Goal: Task Accomplishment & Management: Use online tool/utility

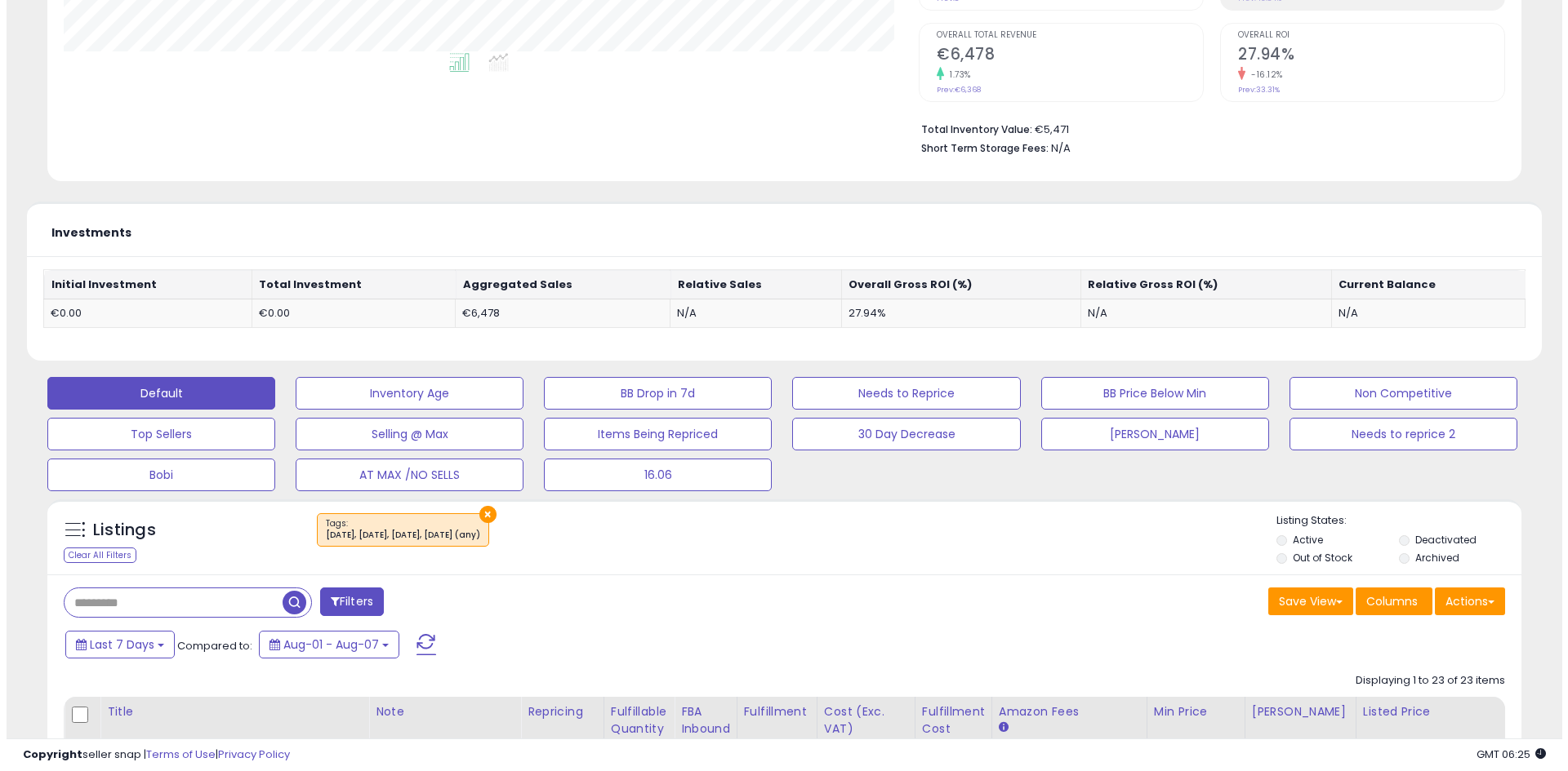
scroll to position [335, 855]
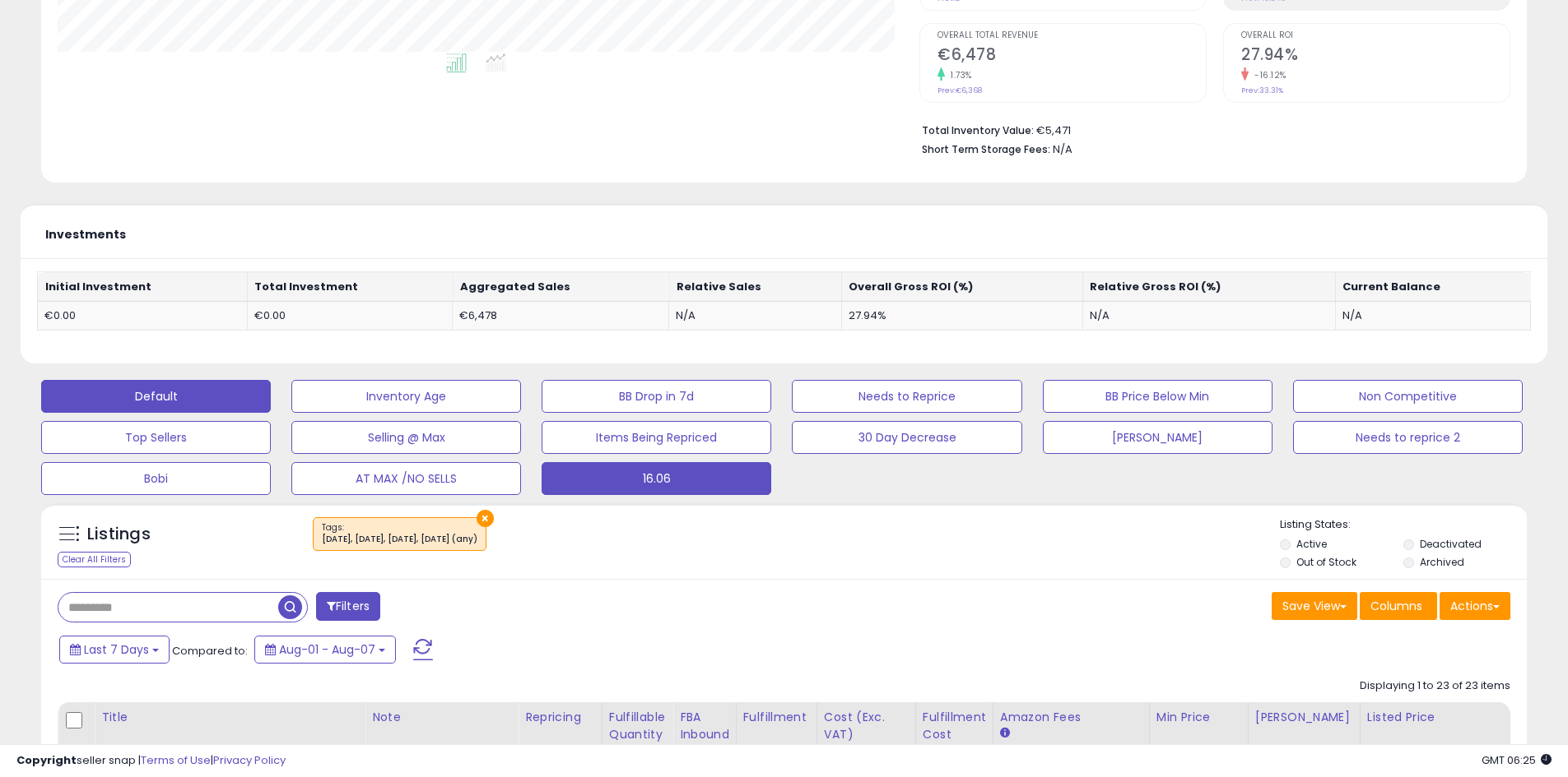
click at [521, 413] on button "16.06" at bounding box center [406, 396] width 230 height 33
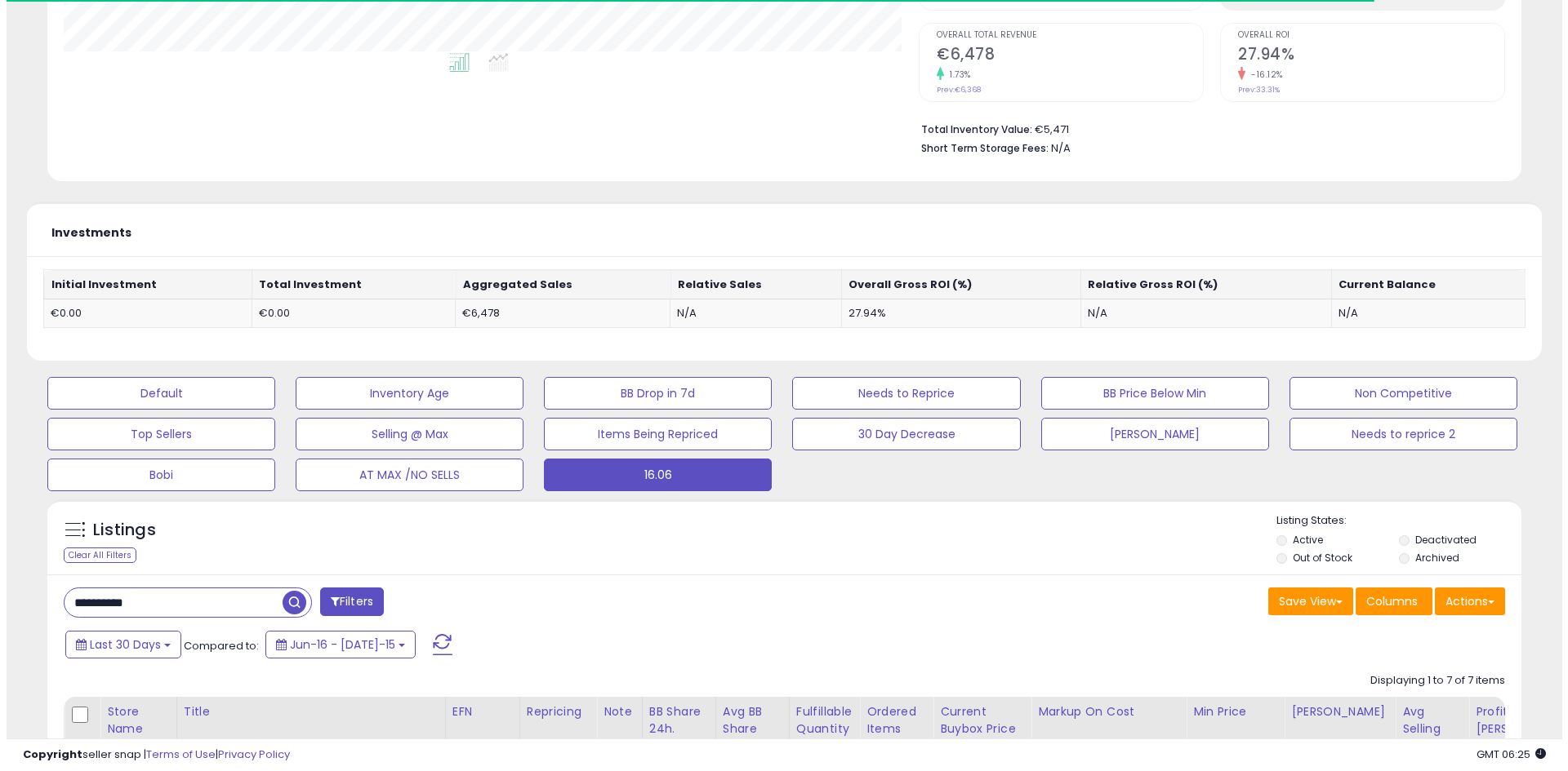
scroll to position [815863, 815741]
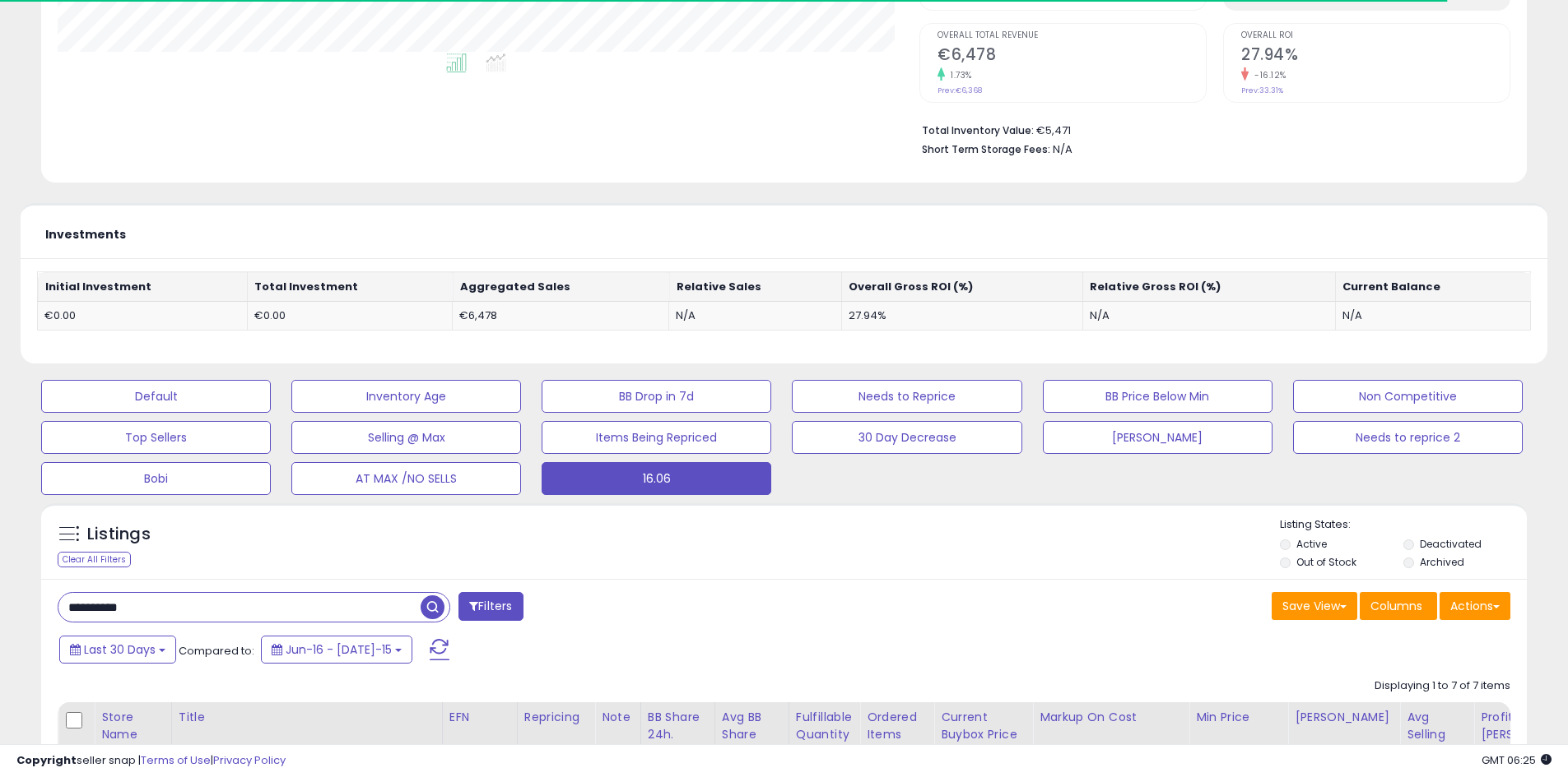
drag, startPoint x: 182, startPoint y: 607, endPoint x: 52, endPoint y: 607, distance: 130.0
click at [52, 607] on div "**********" at bounding box center [415, 608] width 739 height 33
paste input "text"
type input "**********"
click at [385, 566] on div "Listings Clear All Filters Listing States:" at bounding box center [784, 544] width 1485 height 56
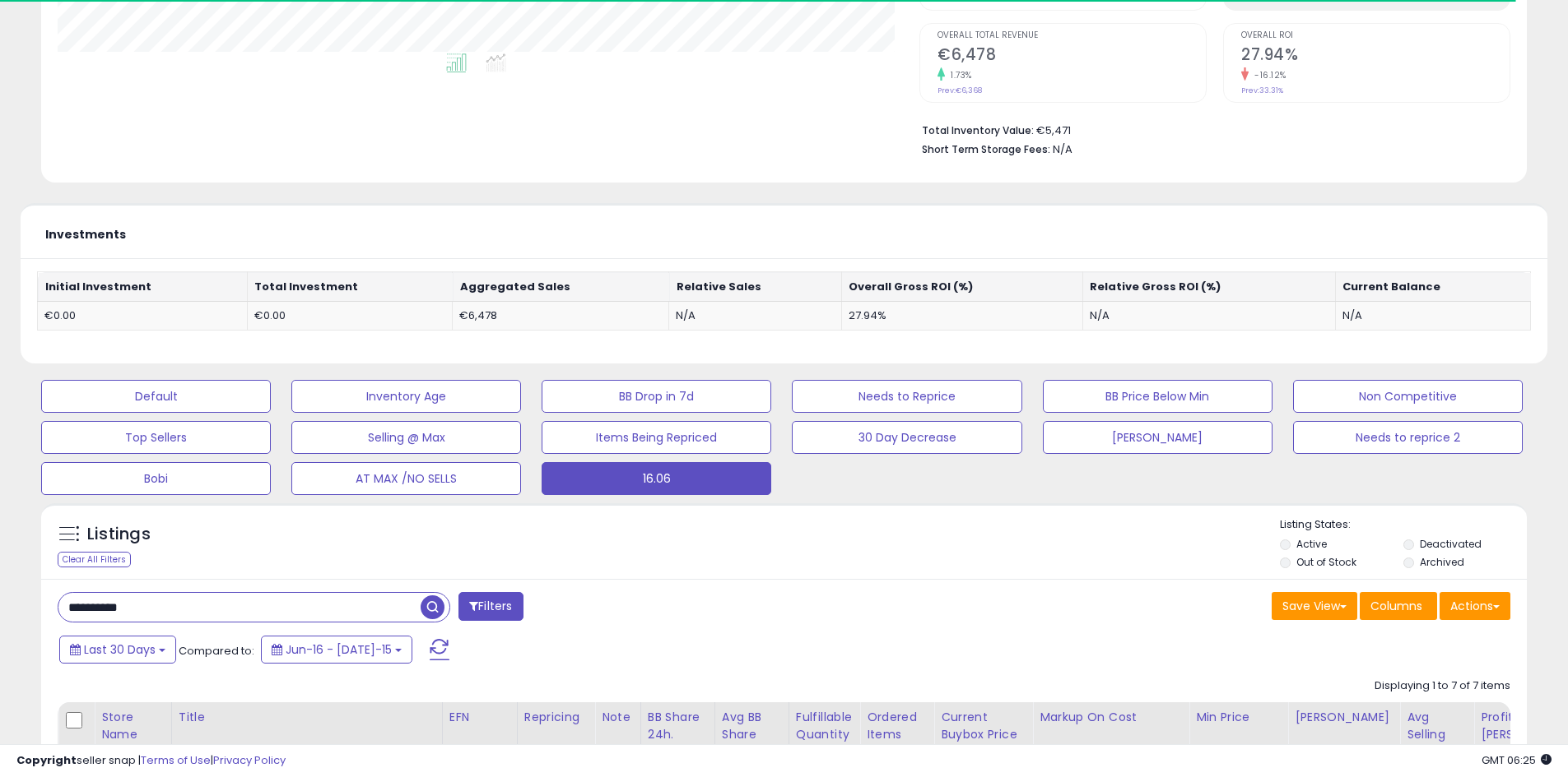
drag, startPoint x: 433, startPoint y: 607, endPoint x: 426, endPoint y: 599, distance: 10.6
click at [433, 608] on span "button" at bounding box center [432, 607] width 24 height 24
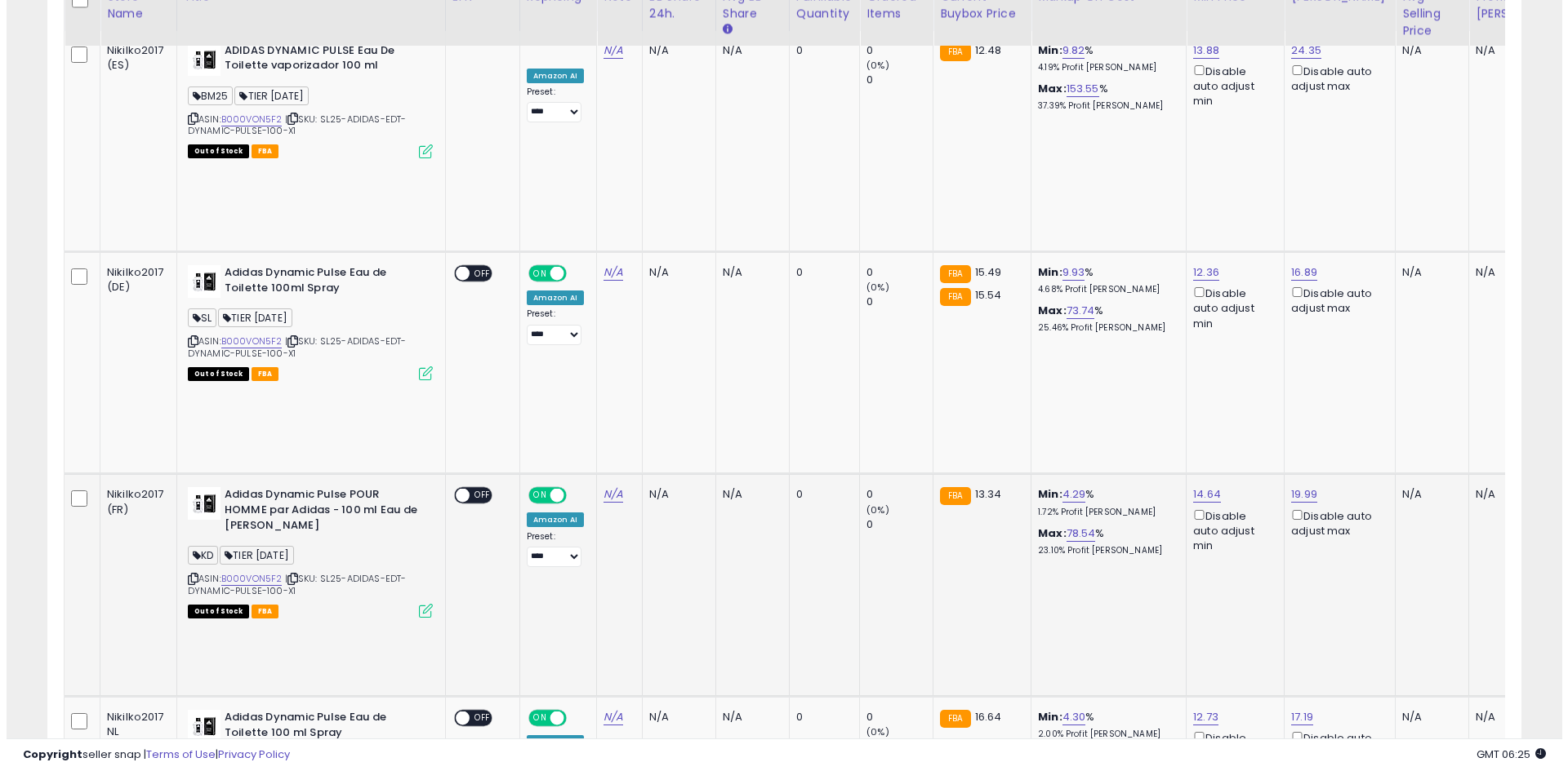
scroll to position [976, 0]
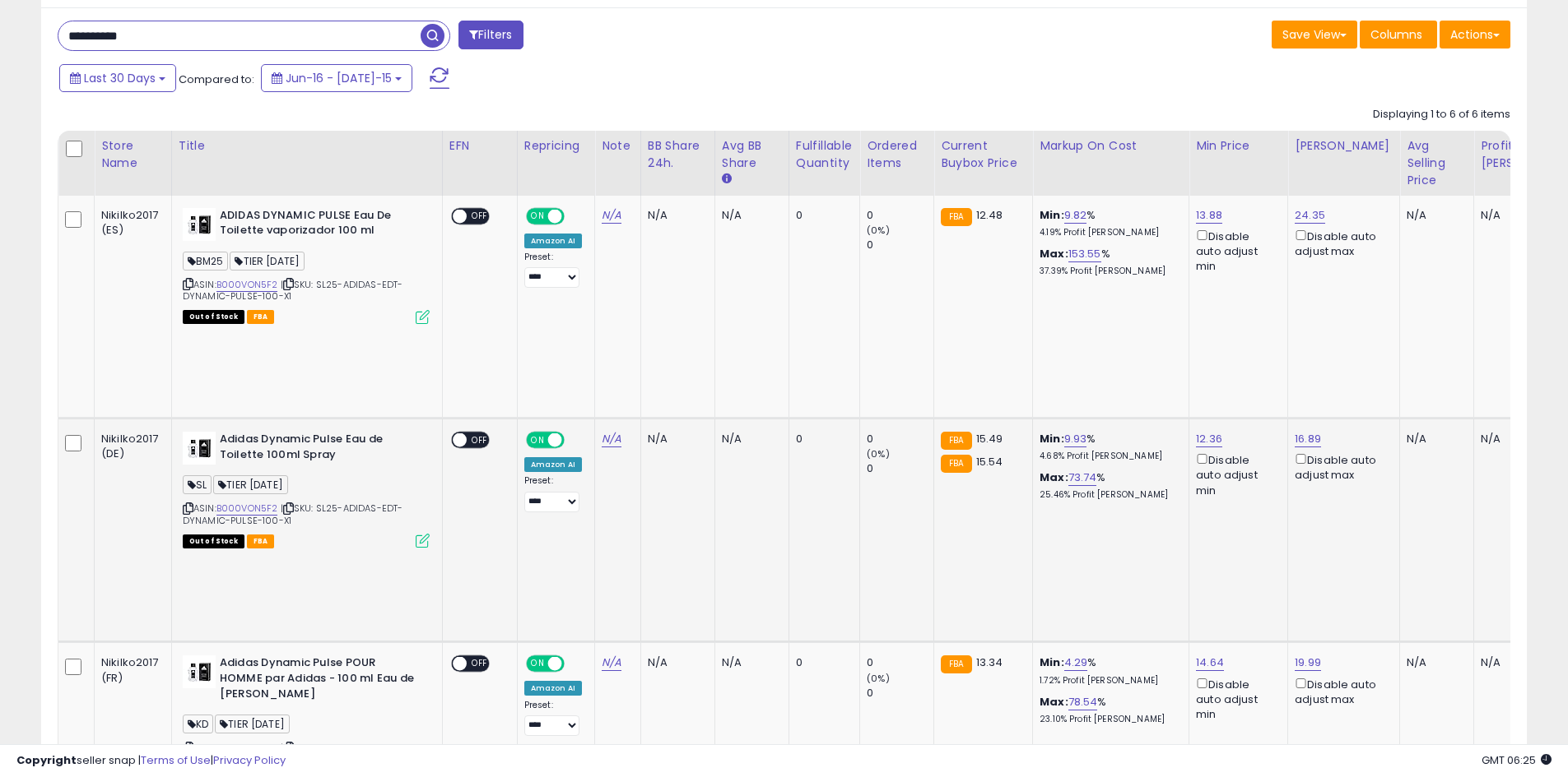
click at [423, 534] on icon at bounding box center [422, 541] width 14 height 14
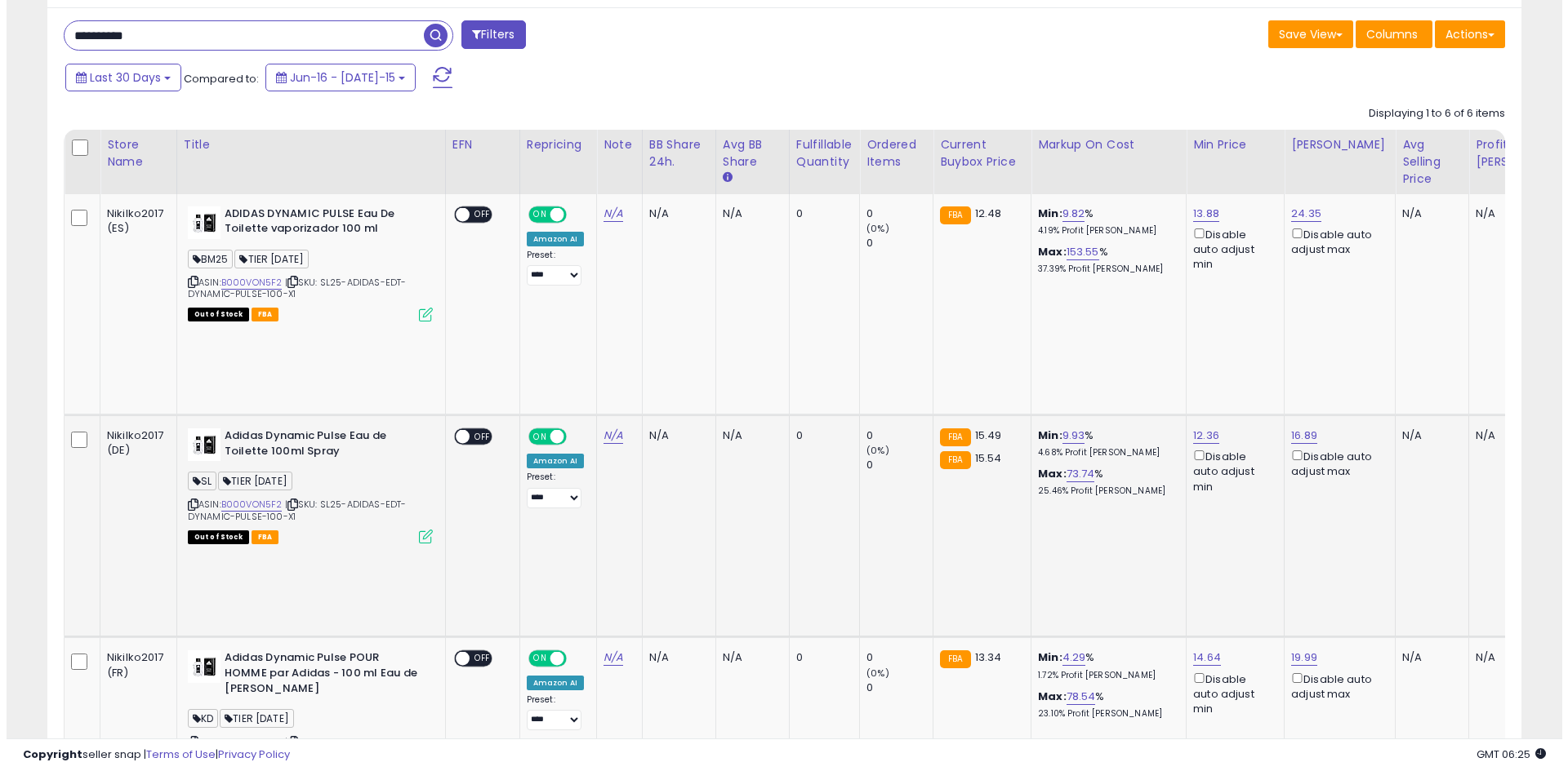
scroll to position [335, 862]
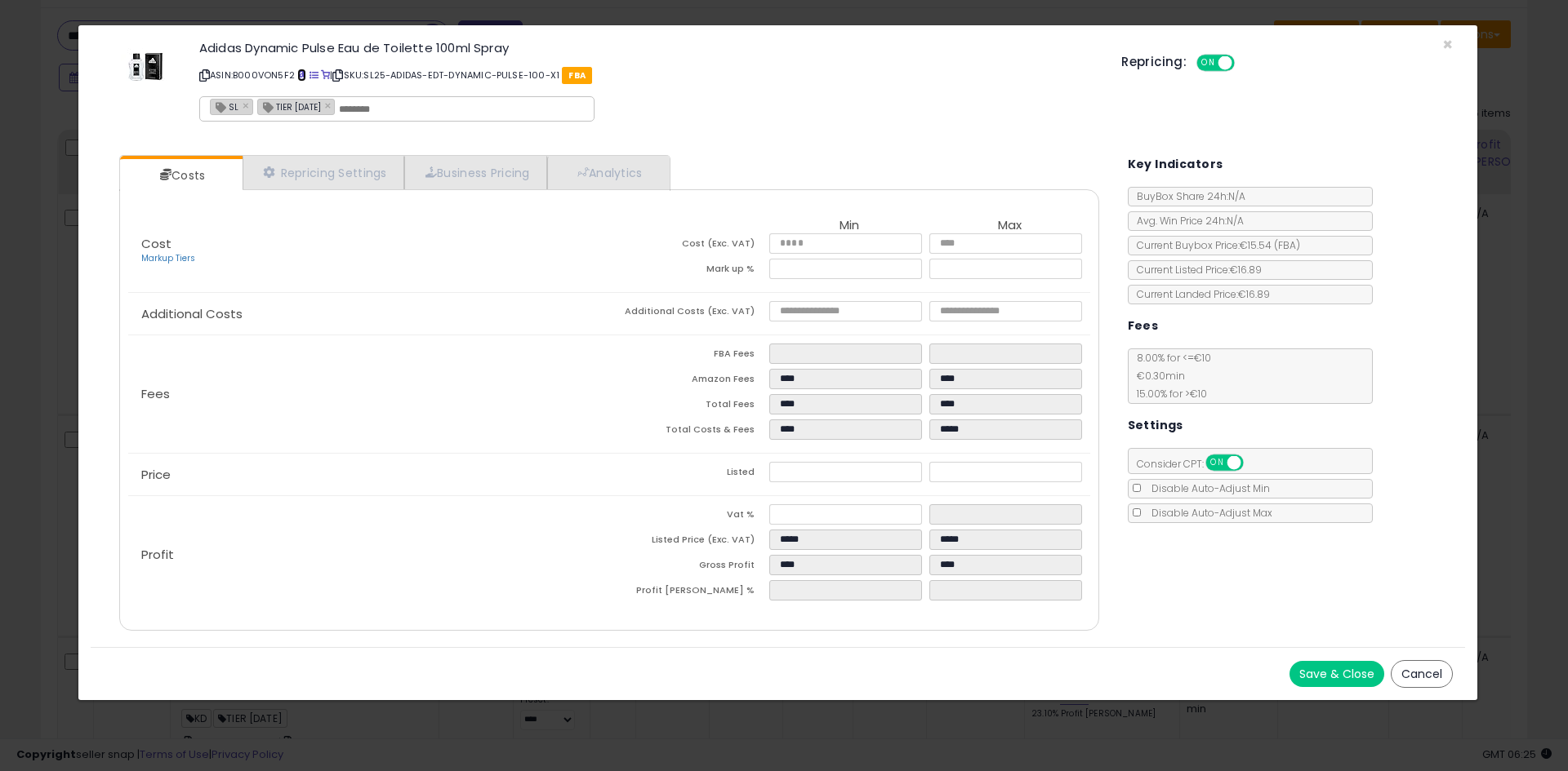
click at [302, 73] on span at bounding box center [302, 76] width 9 height 9
click at [343, 72] on icon at bounding box center [337, 76] width 10 height 9
click at [343, 73] on icon at bounding box center [337, 76] width 10 height 9
